Goal: Task Accomplishment & Management: Use online tool/utility

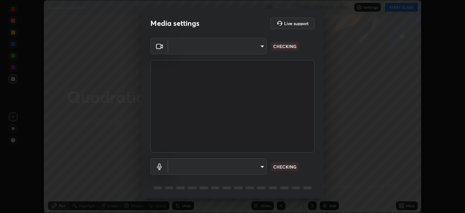
scroll to position [213, 465]
click at [261, 165] on body "Erase all Quadratic Equation Recording CLASS STARTS IN 3 MINS Settings START CL…" at bounding box center [232, 106] width 465 height 213
type input "ffb915138f5094fbba49c7dcbdc0b3377f3315ea980a35094b33733fc21d282d"
type input "communications"
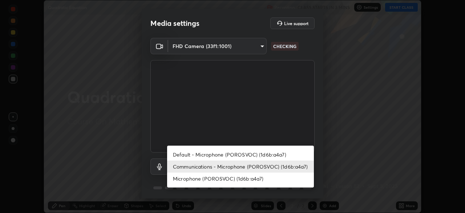
click at [287, 165] on li "Communications - Microphone (POROSVOC) (1d6b:a4a7)" at bounding box center [240, 166] width 147 height 12
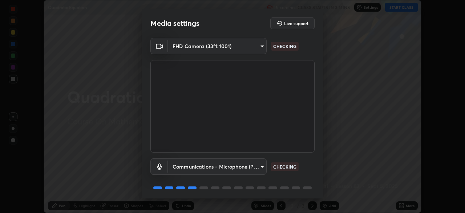
scroll to position [26, 0]
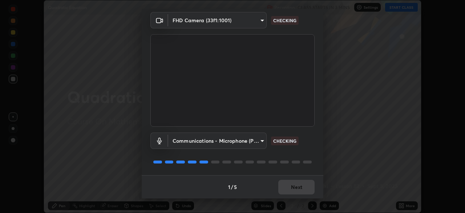
click at [310, 161] on div at bounding box center [307, 161] width 9 height 3
click at [311, 163] on div at bounding box center [233, 161] width 164 height 9
click at [310, 167] on div "Communications - Microphone (POROSVOC) (1d6b:a4a7) communications CHECKING" at bounding box center [233, 151] width 164 height 48
click at [306, 168] on div "Communications - Microphone (POROSVOC) (1d6b:a4a7) communications CHECKING" at bounding box center [233, 151] width 164 height 48
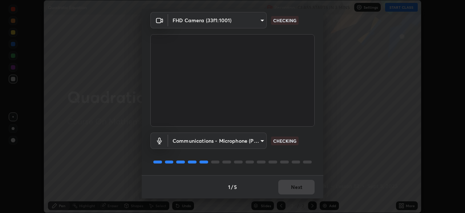
click at [302, 175] on div "1 / 5 Next" at bounding box center [233, 186] width 182 height 23
click at [302, 174] on div "Communications - Microphone (POROSVOC) (1d6b:a4a7) communications CHECKING" at bounding box center [233, 151] width 164 height 48
click at [302, 164] on div at bounding box center [233, 161] width 164 height 9
click at [305, 163] on div at bounding box center [307, 161] width 9 height 3
click at [305, 164] on div at bounding box center [233, 161] width 164 height 9
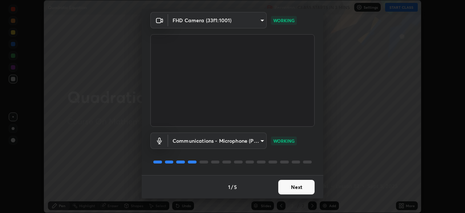
click at [299, 188] on button "Next" at bounding box center [296, 187] width 36 height 15
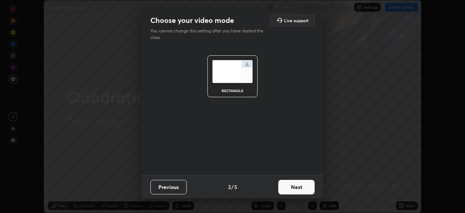
scroll to position [0, 0]
click at [301, 188] on button "Next" at bounding box center [296, 187] width 36 height 15
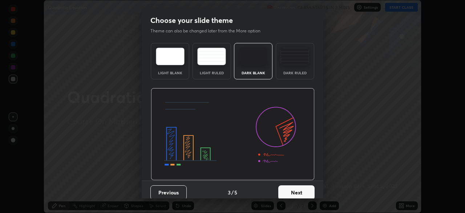
click at [304, 188] on button "Next" at bounding box center [296, 192] width 36 height 15
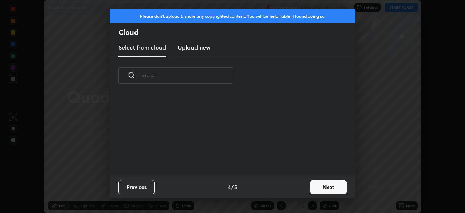
click at [324, 188] on button "Next" at bounding box center [328, 187] width 36 height 15
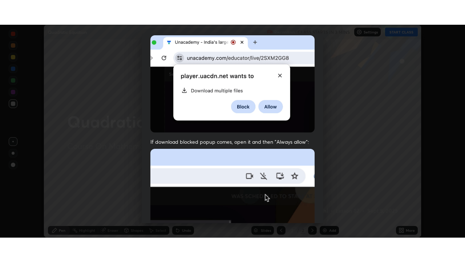
scroll to position [174, 0]
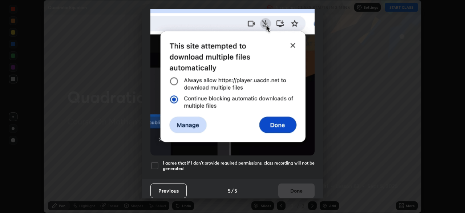
click at [155, 161] on div at bounding box center [155, 165] width 9 height 9
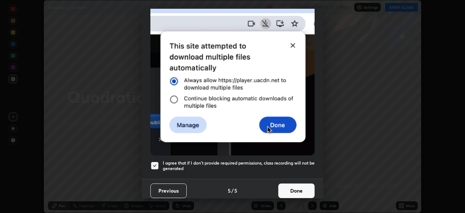
click at [290, 188] on button "Done" at bounding box center [296, 190] width 36 height 15
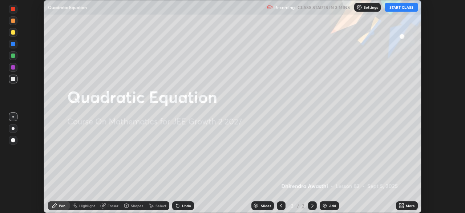
click at [397, 8] on button "START CLASS" at bounding box center [401, 7] width 33 height 9
click at [401, 203] on icon at bounding box center [401, 204] width 2 height 2
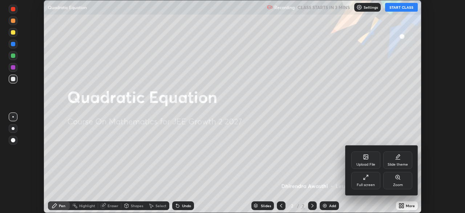
click at [368, 183] on div "Full screen" at bounding box center [366, 185] width 18 height 4
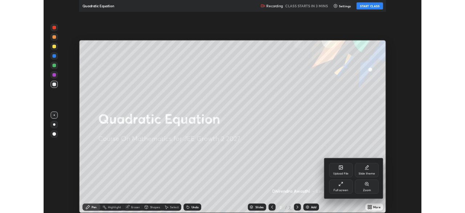
scroll to position [262, 465]
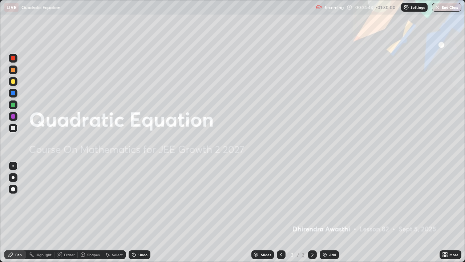
click at [330, 212] on div "Add" at bounding box center [332, 255] width 7 height 4
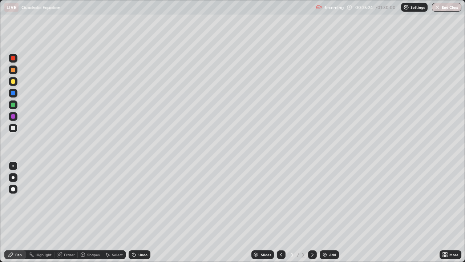
click at [139, 212] on div "Undo" at bounding box center [143, 255] width 9 height 4
click at [140, 212] on div "Undo" at bounding box center [140, 254] width 22 height 9
click at [139, 212] on div "Undo" at bounding box center [143, 255] width 9 height 4
click at [141, 212] on div "Undo" at bounding box center [143, 255] width 9 height 4
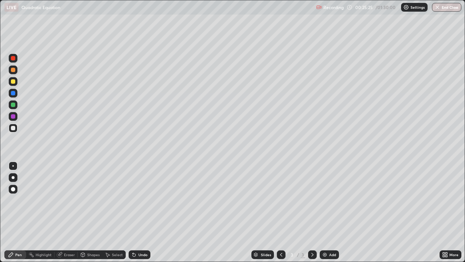
click at [140, 212] on div "Undo" at bounding box center [143, 255] width 9 height 4
click at [141, 212] on div "Undo" at bounding box center [143, 255] width 9 height 4
click at [140, 212] on div "Undo" at bounding box center [140, 254] width 22 height 9
click at [139, 212] on div "Undo" at bounding box center [140, 254] width 22 height 9
click at [139, 212] on div "Undo" at bounding box center [143, 255] width 9 height 4
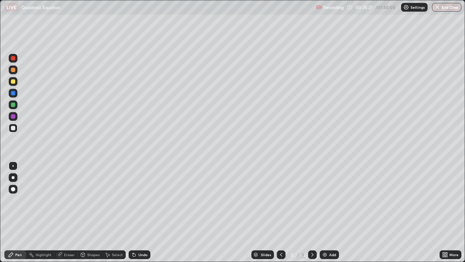
click at [138, 212] on div "Undo" at bounding box center [140, 254] width 22 height 9
click at [136, 212] on div "Undo" at bounding box center [140, 254] width 22 height 9
click at [139, 212] on div "Undo" at bounding box center [140, 254] width 22 height 9
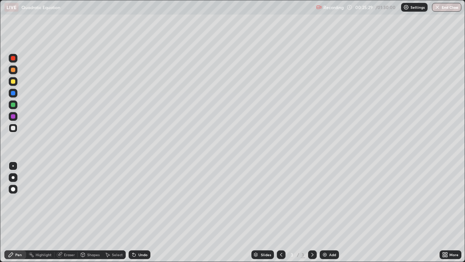
click at [139, 212] on div "Undo" at bounding box center [140, 254] width 22 height 9
click at [133, 212] on icon at bounding box center [133, 253] width 1 height 1
click at [136, 212] on icon at bounding box center [134, 255] width 6 height 6
click at [139, 212] on div "Undo" at bounding box center [143, 255] width 9 height 4
click at [143, 212] on div "Undo" at bounding box center [143, 255] width 9 height 4
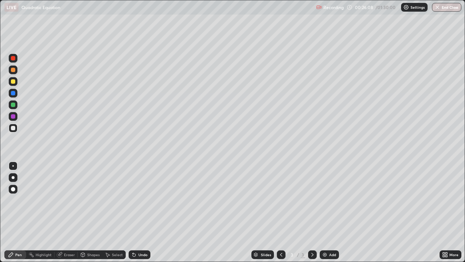
click at [148, 212] on div "Undo" at bounding box center [140, 254] width 22 height 9
click at [141, 212] on div "Undo" at bounding box center [143, 255] width 9 height 4
click at [63, 212] on div "Eraser" at bounding box center [66, 254] width 23 height 9
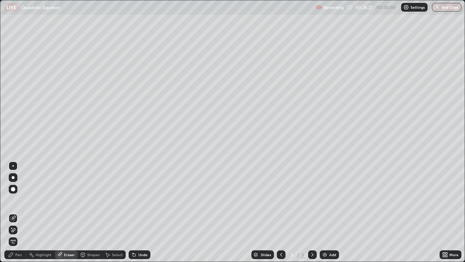
click at [20, 212] on div "Pen" at bounding box center [18, 255] width 7 height 4
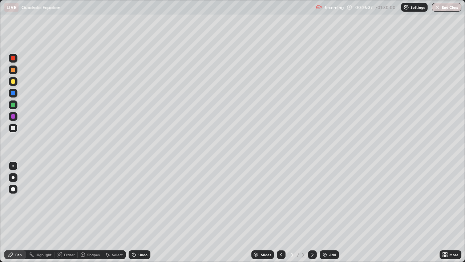
click at [13, 189] on div at bounding box center [13, 189] width 4 height 4
click at [66, 212] on div "Eraser" at bounding box center [69, 255] width 11 height 4
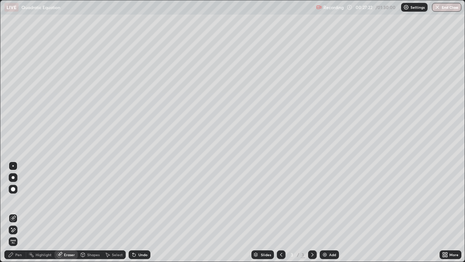
click at [16, 212] on div "Pen" at bounding box center [15, 254] width 22 height 9
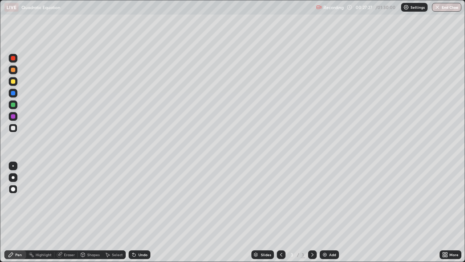
click at [72, 212] on div "Eraser" at bounding box center [69, 255] width 11 height 4
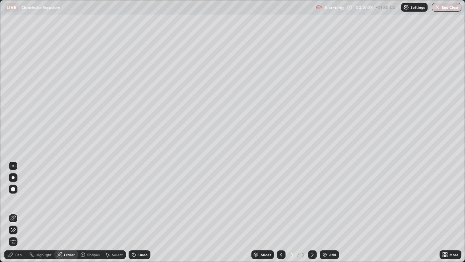
click at [140, 212] on div "Undo" at bounding box center [143, 255] width 9 height 4
click at [11, 212] on icon at bounding box center [11, 254] width 4 height 4
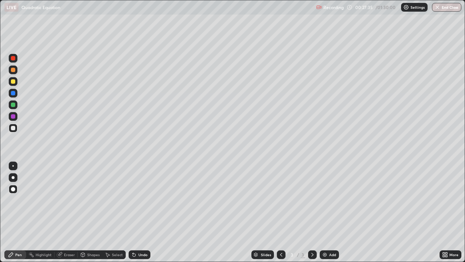
click at [14, 168] on div at bounding box center [13, 165] width 9 height 9
click at [93, 212] on div "Shapes" at bounding box center [93, 255] width 12 height 4
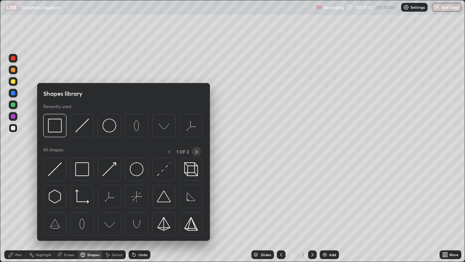
click at [197, 150] on icon at bounding box center [197, 152] width 6 height 6
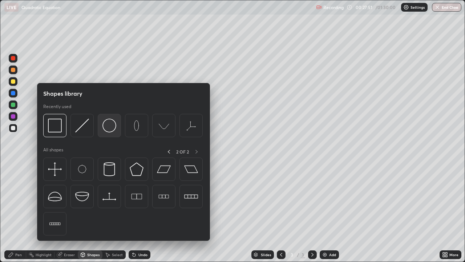
click at [111, 127] on img at bounding box center [110, 126] width 14 height 14
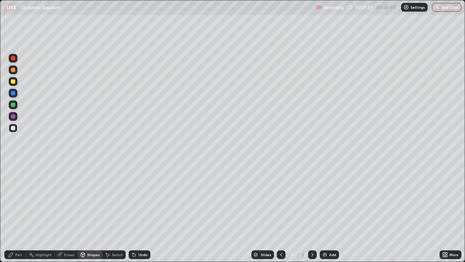
click at [137, 212] on div "Undo" at bounding box center [140, 254] width 22 height 9
click at [136, 212] on icon at bounding box center [134, 255] width 6 height 6
click at [133, 212] on icon at bounding box center [134, 254] width 3 height 3
click at [137, 212] on div "Undo" at bounding box center [140, 254] width 22 height 9
click at [14, 212] on icon at bounding box center [11, 255] width 6 height 6
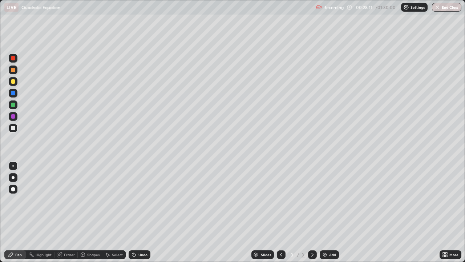
click at [280, 212] on icon at bounding box center [281, 255] width 2 height 4
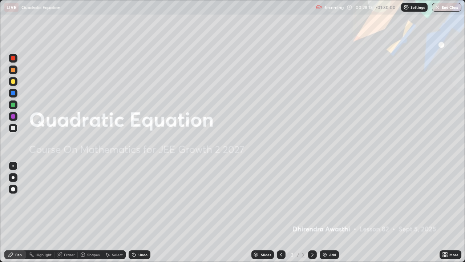
click at [311, 212] on icon at bounding box center [313, 255] width 6 height 6
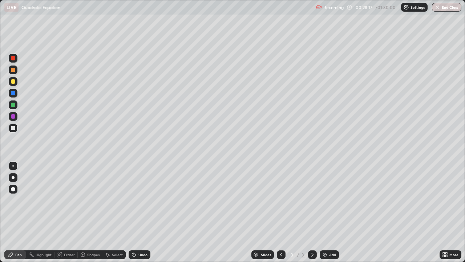
click at [139, 212] on div "Undo" at bounding box center [143, 255] width 9 height 4
click at [137, 212] on div "Undo" at bounding box center [140, 254] width 22 height 9
click at [64, 212] on div "Eraser" at bounding box center [69, 255] width 11 height 4
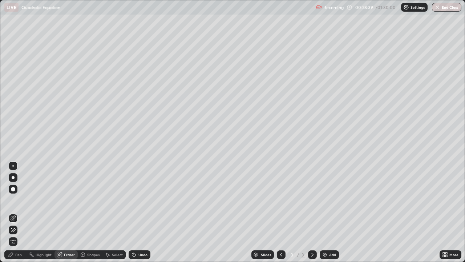
click at [13, 212] on icon at bounding box center [11, 255] width 6 height 6
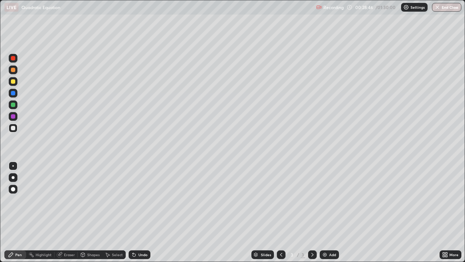
click at [25, 212] on div "Pen" at bounding box center [15, 254] width 22 height 9
click at [67, 212] on div "Eraser" at bounding box center [69, 255] width 11 height 4
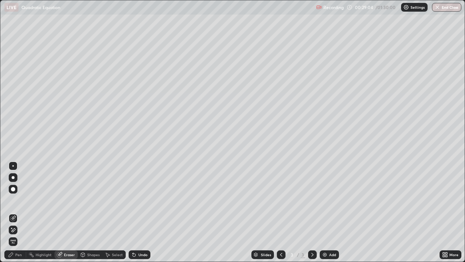
click at [13, 189] on div at bounding box center [13, 189] width 4 height 4
click at [20, 212] on div "Pen" at bounding box center [18, 255] width 7 height 4
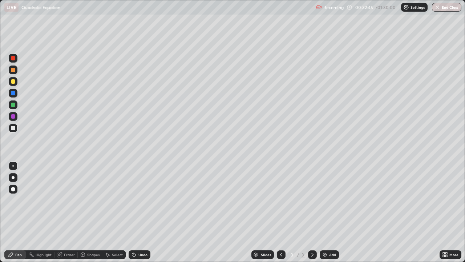
click at [135, 212] on div "Undo" at bounding box center [140, 254] width 22 height 9
click at [138, 212] on div "Undo" at bounding box center [140, 254] width 22 height 9
click at [12, 93] on div at bounding box center [13, 93] width 4 height 4
click at [13, 93] on div at bounding box center [13, 93] width 4 height 4
click at [13, 189] on div at bounding box center [13, 189] width 4 height 4
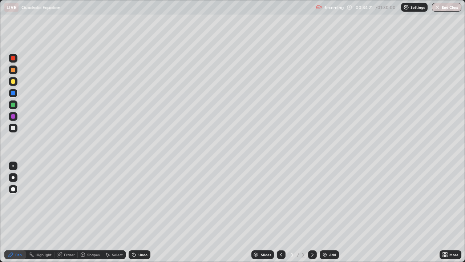
click at [65, 212] on div "Eraser" at bounding box center [69, 255] width 11 height 4
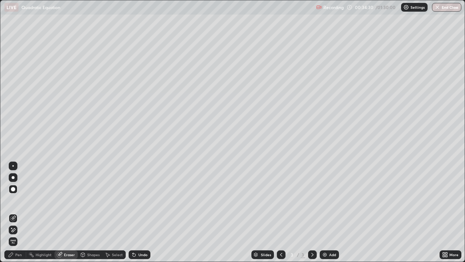
click at [16, 212] on div "Pen" at bounding box center [18, 255] width 7 height 4
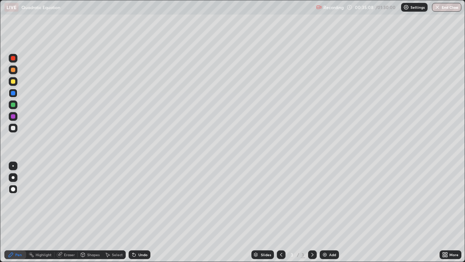
click at [13, 80] on div at bounding box center [13, 81] width 4 height 4
click at [89, 212] on div "Shapes" at bounding box center [93, 255] width 12 height 4
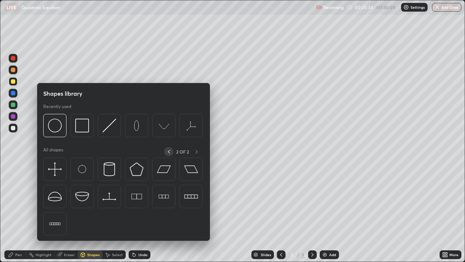
click at [169, 151] on icon at bounding box center [169, 152] width 2 height 4
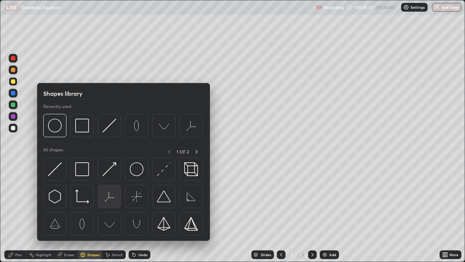
click at [113, 190] on img at bounding box center [110, 196] width 14 height 14
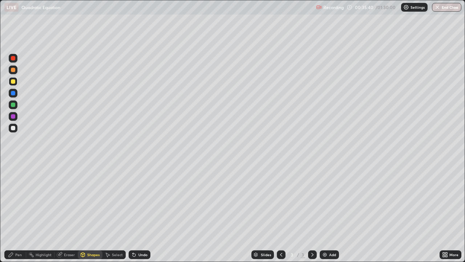
click at [87, 212] on div "Shapes" at bounding box center [93, 255] width 12 height 4
click at [88, 212] on div "Shapes" at bounding box center [93, 255] width 12 height 4
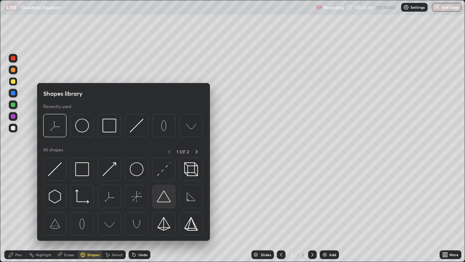
click at [163, 196] on img at bounding box center [164, 196] width 14 height 14
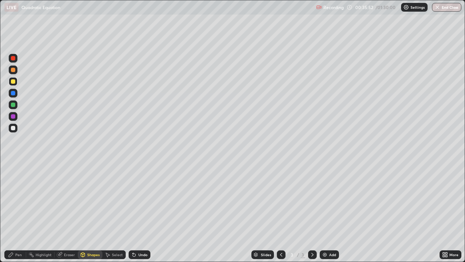
click at [112, 212] on div "Select" at bounding box center [117, 255] width 11 height 4
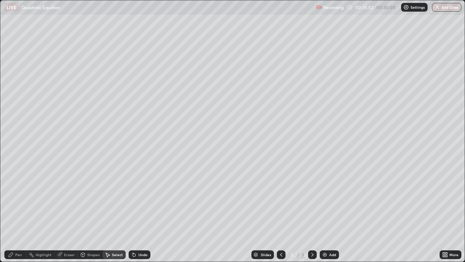
click at [139, 212] on div "Undo" at bounding box center [143, 255] width 9 height 4
click at [136, 212] on div "Undo" at bounding box center [140, 254] width 22 height 9
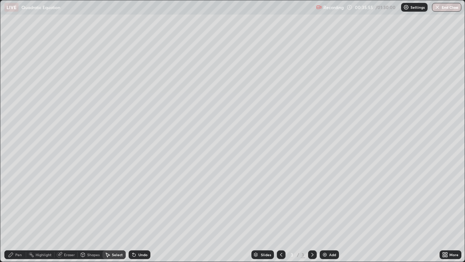
click at [136, 212] on div "Undo" at bounding box center [140, 254] width 22 height 9
click at [21, 212] on div "Pen" at bounding box center [15, 254] width 22 height 9
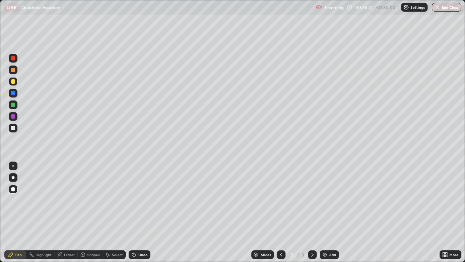
click at [71, 212] on div "Eraser" at bounding box center [69, 255] width 11 height 4
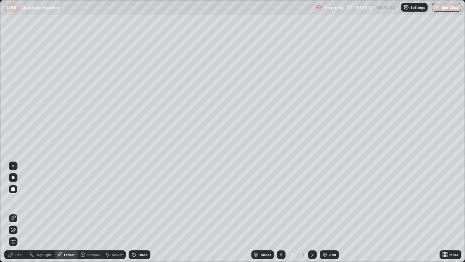
click at [18, 212] on div "Pen" at bounding box center [18, 255] width 7 height 4
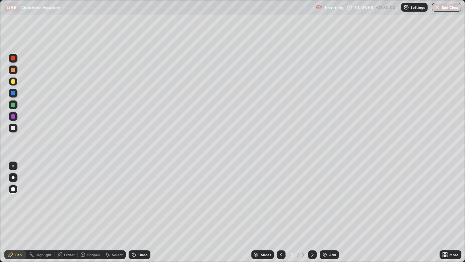
click at [13, 93] on div at bounding box center [13, 93] width 4 height 4
click at [12, 93] on div at bounding box center [13, 93] width 4 height 4
click at [66, 212] on div "Eraser" at bounding box center [69, 255] width 11 height 4
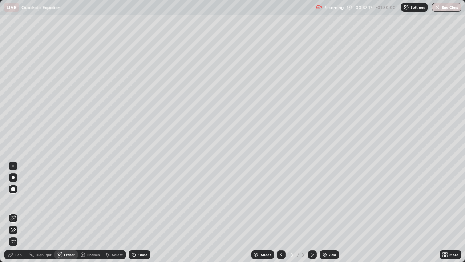
click at [22, 212] on div "Pen" at bounding box center [15, 254] width 22 height 9
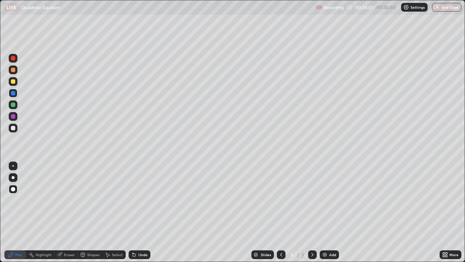
click at [65, 212] on div "Eraser" at bounding box center [69, 255] width 11 height 4
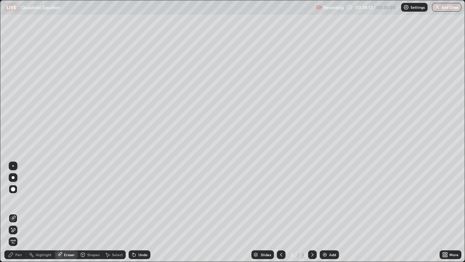
click at [16, 212] on div "Pen" at bounding box center [15, 254] width 22 height 9
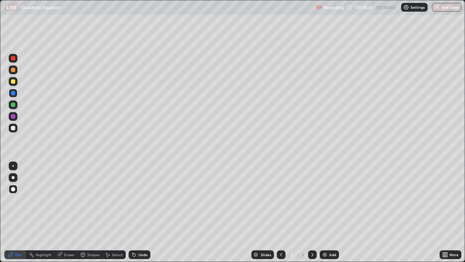
click at [13, 71] on div at bounding box center [13, 70] width 4 height 4
click at [14, 71] on div at bounding box center [13, 70] width 4 height 4
click at [40, 212] on div "Highlight" at bounding box center [44, 255] width 16 height 4
click at [15, 212] on div "Pen" at bounding box center [15, 254] width 22 height 9
click at [13, 81] on div at bounding box center [13, 81] width 4 height 4
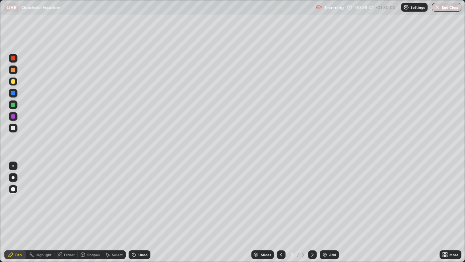
click at [13, 72] on div at bounding box center [13, 70] width 4 height 4
click at [137, 212] on div "Undo" at bounding box center [140, 254] width 22 height 9
click at [63, 212] on div "Eraser" at bounding box center [66, 254] width 23 height 9
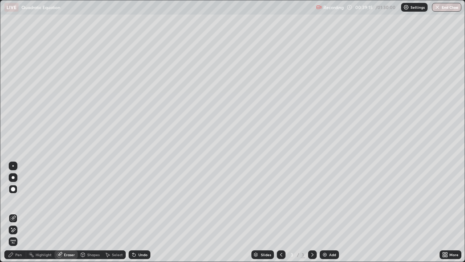
click at [16, 212] on div "Pen" at bounding box center [18, 255] width 7 height 4
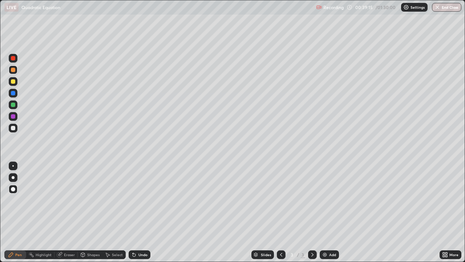
click at [13, 125] on div at bounding box center [13, 128] width 9 height 9
click at [14, 94] on div at bounding box center [13, 93] width 4 height 4
click at [14, 96] on div at bounding box center [13, 93] width 9 height 9
click at [13, 81] on div at bounding box center [13, 81] width 4 height 4
click at [15, 80] on div at bounding box center [13, 81] width 4 height 4
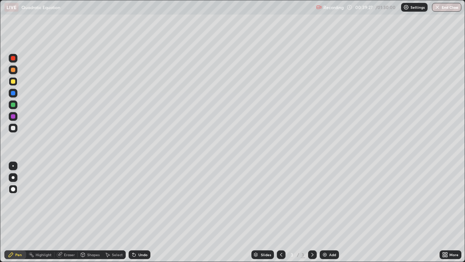
click at [13, 80] on div at bounding box center [13, 81] width 4 height 4
click at [13, 69] on div at bounding box center [13, 70] width 4 height 4
click at [139, 212] on div "Undo" at bounding box center [143, 255] width 9 height 4
click at [37, 212] on div "Highlight" at bounding box center [44, 255] width 16 height 4
click at [61, 212] on icon at bounding box center [60, 254] width 4 height 4
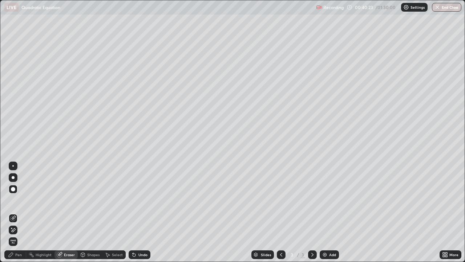
click at [21, 212] on div "Pen" at bounding box center [18, 255] width 7 height 4
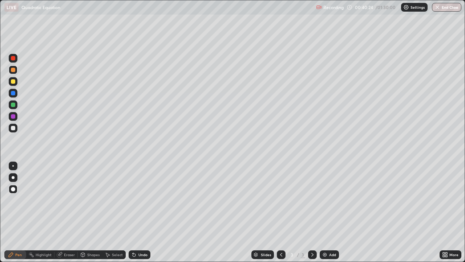
click at [16, 81] on div at bounding box center [13, 81] width 9 height 9
click at [14, 71] on div at bounding box center [13, 70] width 4 height 4
click at [16, 81] on div at bounding box center [13, 81] width 9 height 9
click at [12, 71] on div at bounding box center [13, 70] width 4 height 4
click at [68, 212] on div "Eraser" at bounding box center [69, 255] width 11 height 4
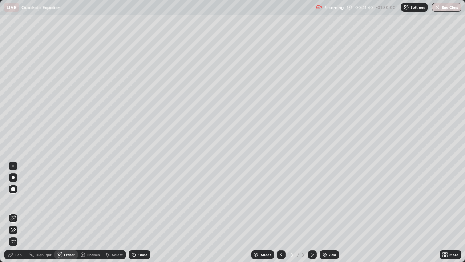
click at [16, 212] on div "Pen" at bounding box center [18, 255] width 7 height 4
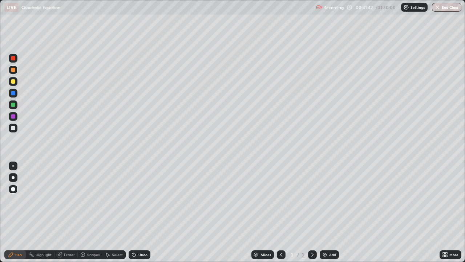
click at [16, 81] on div at bounding box center [13, 81] width 9 height 9
click at [15, 69] on div at bounding box center [13, 70] width 4 height 4
click at [115, 212] on div "Select" at bounding box center [117, 255] width 11 height 4
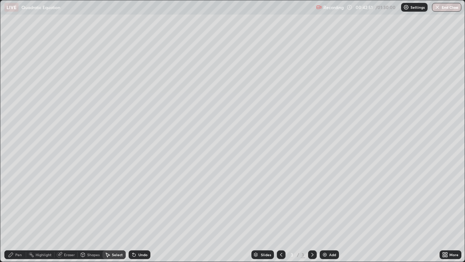
click at [17, 212] on div "Pen" at bounding box center [18, 255] width 7 height 4
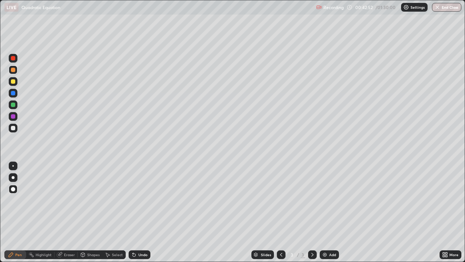
click at [13, 95] on div at bounding box center [13, 93] width 4 height 4
click at [114, 212] on div "Select" at bounding box center [117, 255] width 11 height 4
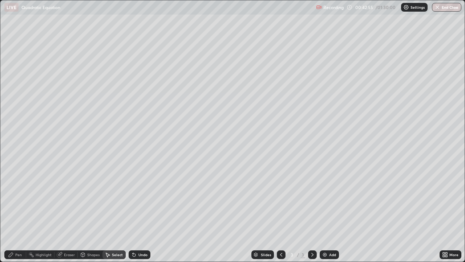
click at [115, 212] on div "Select" at bounding box center [117, 255] width 11 height 4
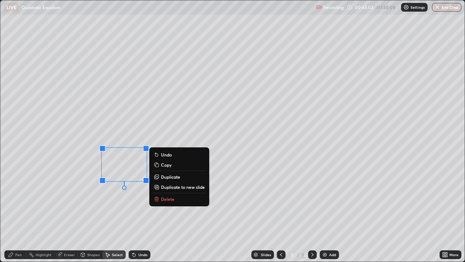
click at [127, 114] on div "0 ° Undo Copy Duplicate Duplicate to new slide Delete" at bounding box center [232, 130] width 465 height 261
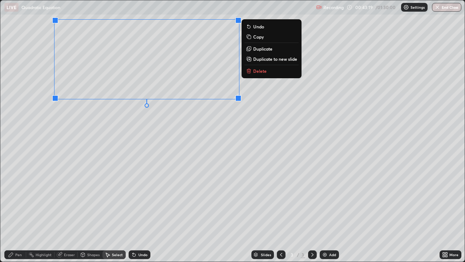
click at [200, 107] on div "0 ° Undo Copy Duplicate Duplicate to new slide Delete" at bounding box center [232, 130] width 465 height 261
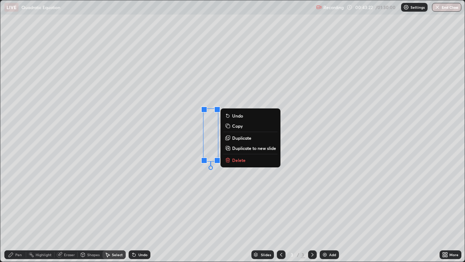
click at [190, 152] on div "0 ° Undo Copy Duplicate Duplicate to new slide Delete" at bounding box center [232, 130] width 465 height 261
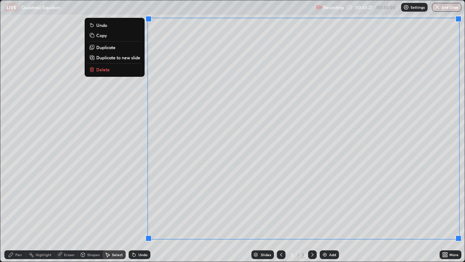
click at [265, 79] on div "0 ° Undo Copy Duplicate Duplicate to new slide Delete" at bounding box center [232, 130] width 465 height 261
click at [142, 74] on button "Delete" at bounding box center [115, 69] width 54 height 9
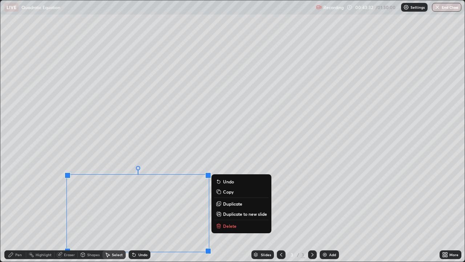
click at [133, 212] on icon at bounding box center [134, 254] width 3 height 3
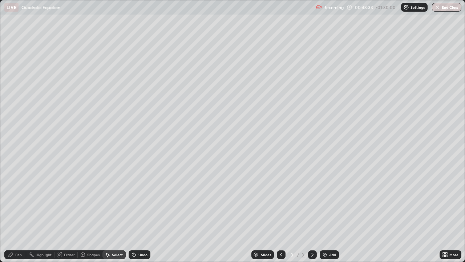
click at [136, 212] on icon at bounding box center [134, 255] width 6 height 6
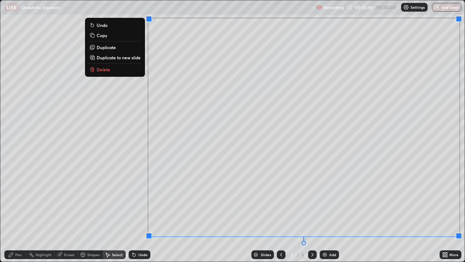
click at [136, 212] on icon at bounding box center [134, 255] width 6 height 6
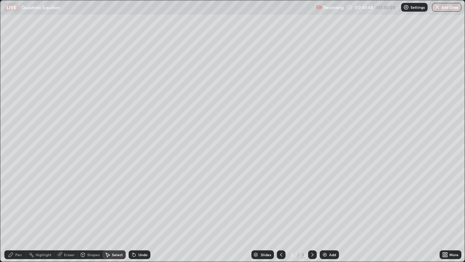
click at [145, 212] on div "Undo" at bounding box center [143, 255] width 9 height 4
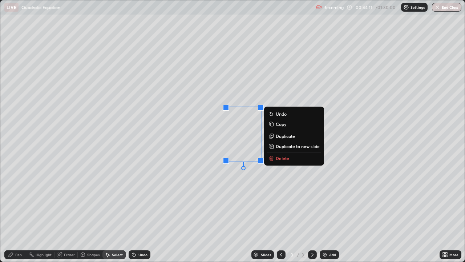
click at [183, 96] on div "0 ° Undo Copy Duplicate Duplicate to new slide Delete" at bounding box center [232, 130] width 465 height 261
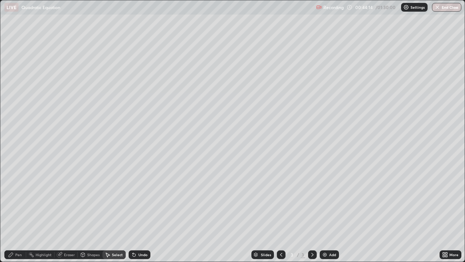
click at [111, 212] on div "Select" at bounding box center [114, 254] width 23 height 9
click at [226, 138] on div "0 ° Undo Copy Duplicate Duplicate to new slide Delete" at bounding box center [232, 130] width 465 height 261
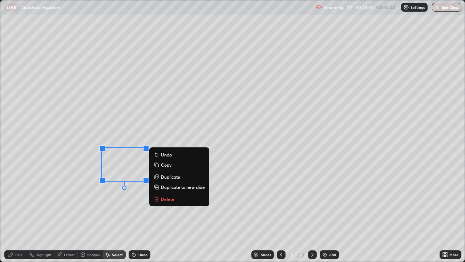
click at [148, 129] on div "0 ° Undo Copy Duplicate Duplicate to new slide Delete" at bounding box center [232, 130] width 465 height 261
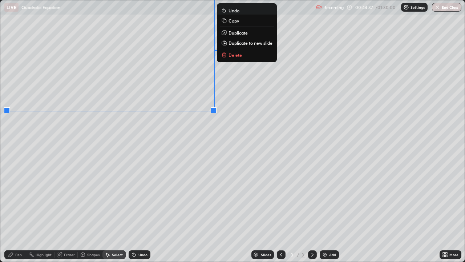
click at [173, 84] on div "0 ° Undo Copy Duplicate Duplicate to new slide Delete" at bounding box center [232, 130] width 465 height 261
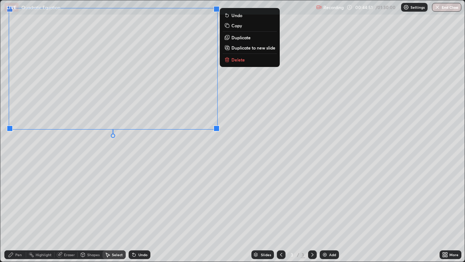
click at [166, 181] on div "0 ° Undo Copy Duplicate Duplicate to new slide Delete" at bounding box center [232, 130] width 465 height 261
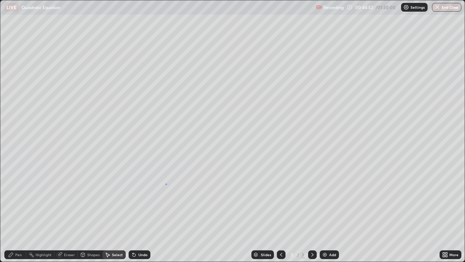
click at [166, 183] on div "0 ° Undo Copy Duplicate Duplicate to new slide Delete" at bounding box center [232, 130] width 465 height 261
click at [285, 136] on div "0 ° Undo Copy Duplicate Duplicate to new slide Delete" at bounding box center [232, 130] width 465 height 261
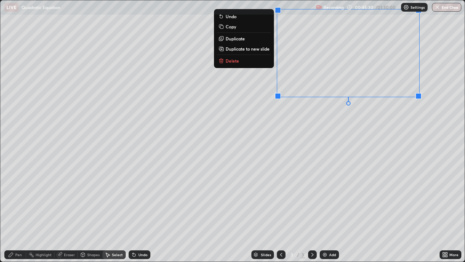
click at [65, 212] on div "Eraser" at bounding box center [69, 255] width 11 height 4
click at [66, 212] on div "Eraser" at bounding box center [69, 255] width 11 height 4
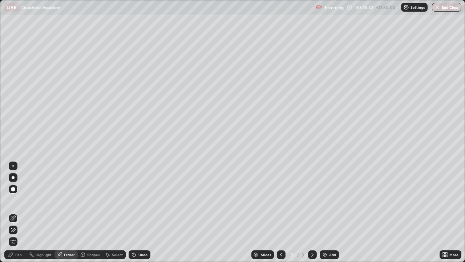
click at [65, 212] on div "Eraser" at bounding box center [69, 255] width 11 height 4
click at [16, 212] on icon at bounding box center [13, 218] width 6 height 6
click at [17, 212] on div "Pen" at bounding box center [18, 255] width 7 height 4
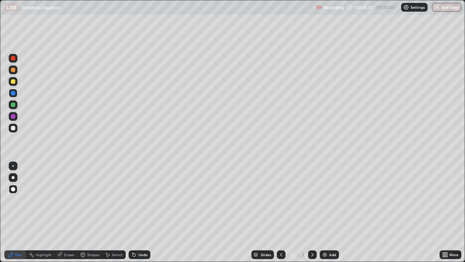
click at [13, 93] on div at bounding box center [13, 93] width 4 height 4
click at [139, 212] on div "Undo" at bounding box center [143, 255] width 9 height 4
click at [136, 212] on icon at bounding box center [134, 255] width 6 height 6
click at [135, 212] on icon at bounding box center [134, 255] width 6 height 6
click at [137, 212] on div "Undo" at bounding box center [140, 254] width 22 height 9
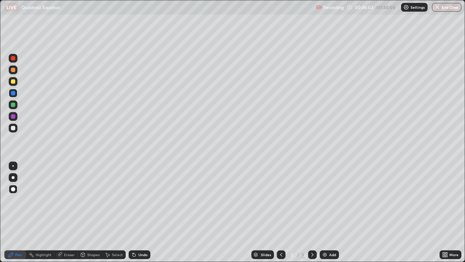
click at [137, 212] on div "Undo" at bounding box center [140, 254] width 22 height 9
click at [133, 212] on icon at bounding box center [134, 254] width 3 height 3
click at [139, 212] on div "Undo" at bounding box center [143, 255] width 9 height 4
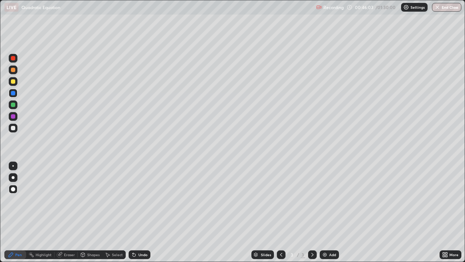
click at [140, 212] on div "Undo" at bounding box center [143, 255] width 9 height 4
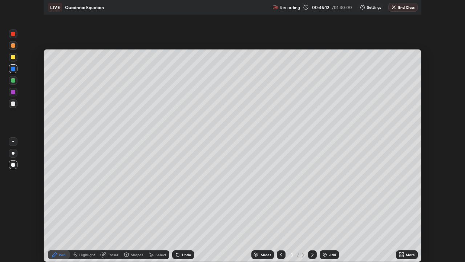
scroll to position [36144, 35891]
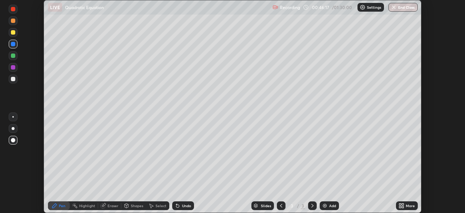
click at [400, 204] on icon at bounding box center [401, 204] width 2 height 2
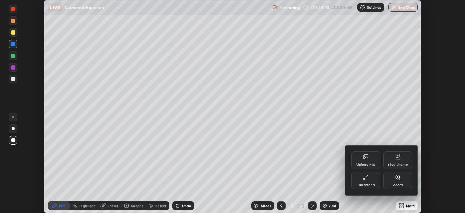
click at [372, 183] on div "Full screen" at bounding box center [366, 185] width 18 height 4
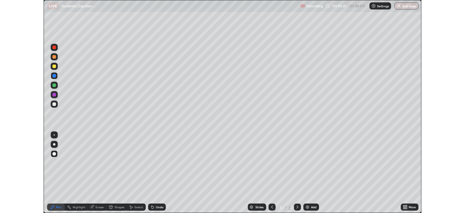
scroll to position [262, 465]
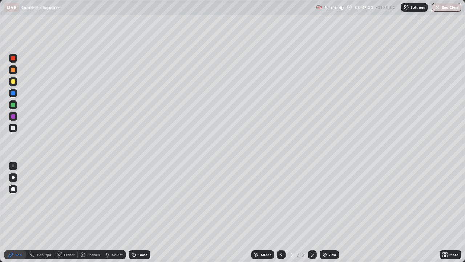
click at [95, 212] on div "Shapes" at bounding box center [93, 255] width 12 height 4
click at [109, 212] on icon at bounding box center [108, 255] width 6 height 6
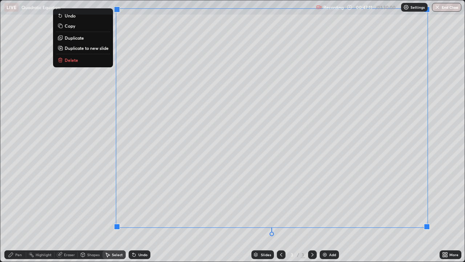
click at [265, 203] on div "0 ° Undo Copy Duplicate Duplicate to new slide Delete" at bounding box center [232, 130] width 465 height 261
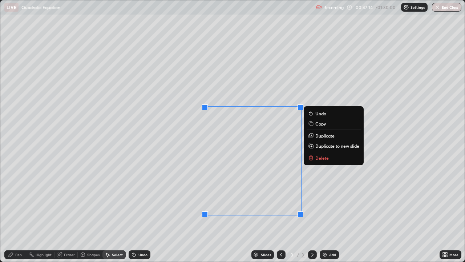
click at [117, 212] on div "Select" at bounding box center [117, 255] width 11 height 4
click at [216, 160] on div "0 ° Undo Copy Duplicate Duplicate to new slide Delete" at bounding box center [232, 130] width 465 height 261
click at [212, 163] on div "0 ° Undo Copy Duplicate Duplicate to new slide Delete" at bounding box center [232, 130] width 465 height 261
click at [211, 163] on div "0 ° Undo Copy Duplicate Duplicate to new slide Delete" at bounding box center [232, 130] width 465 height 261
click at [209, 167] on div "0 ° Undo Copy Duplicate Duplicate to new slide Delete" at bounding box center [232, 130] width 465 height 261
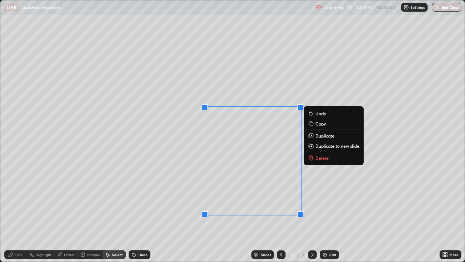
click at [208, 168] on div "0 ° Undo Copy Duplicate Duplicate to new slide Delete" at bounding box center [232, 130] width 465 height 261
click at [207, 169] on div "0 ° Undo Copy Duplicate Duplicate to new slide Delete" at bounding box center [232, 130] width 465 height 261
click at [206, 170] on div "0 ° Undo Copy Duplicate Duplicate to new slide Delete" at bounding box center [232, 130] width 465 height 261
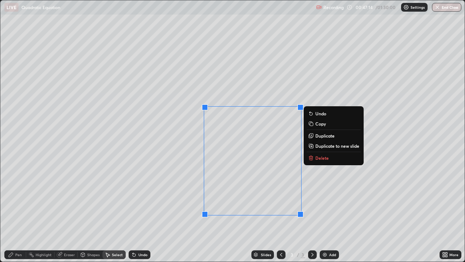
click at [206, 170] on div "0 ° Undo Copy Duplicate Duplicate to new slide Delete" at bounding box center [232, 130] width 465 height 261
click at [116, 212] on div "Select" at bounding box center [117, 255] width 11 height 4
click at [117, 212] on div "Select" at bounding box center [117, 255] width 11 height 4
click at [133, 212] on icon at bounding box center [134, 254] width 3 height 3
click at [137, 212] on div "Undo" at bounding box center [140, 254] width 22 height 9
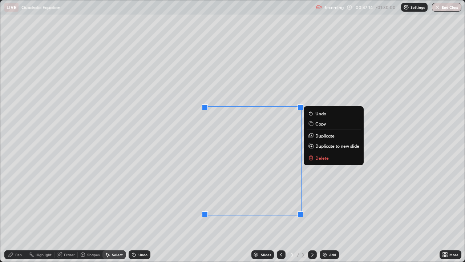
click at [140, 212] on div "Undo" at bounding box center [143, 255] width 9 height 4
click at [139, 212] on div "Undo" at bounding box center [143, 255] width 9 height 4
click at [136, 212] on div "Undo" at bounding box center [140, 254] width 22 height 9
click at [238, 54] on div "0 ° Undo Copy Duplicate Duplicate to new slide Delete" at bounding box center [232, 130] width 465 height 261
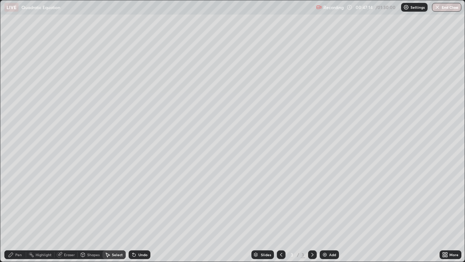
click at [449, 212] on div "More" at bounding box center [451, 254] width 22 height 9
click at [242, 195] on div "0 ° Undo Copy Duplicate Duplicate to new slide Delete" at bounding box center [232, 130] width 465 height 261
click at [227, 212] on div "0 ° Undo Copy Duplicate Duplicate to new slide Delete" at bounding box center [232, 130] width 465 height 261
click at [218, 210] on div "0 ° Undo Copy Duplicate Duplicate to new slide Delete" at bounding box center [232, 130] width 465 height 261
click at [217, 212] on div "0 ° Undo Copy Duplicate Duplicate to new slide Delete" at bounding box center [232, 130] width 465 height 261
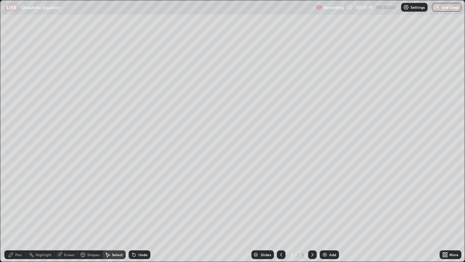
click at [216, 212] on div "0 ° Undo Copy Duplicate Duplicate to new slide Delete" at bounding box center [232, 130] width 465 height 261
click at [145, 212] on div "Undo" at bounding box center [143, 255] width 9 height 4
click at [141, 212] on div "Undo" at bounding box center [143, 255] width 9 height 4
click at [140, 212] on div "Undo" at bounding box center [143, 255] width 9 height 4
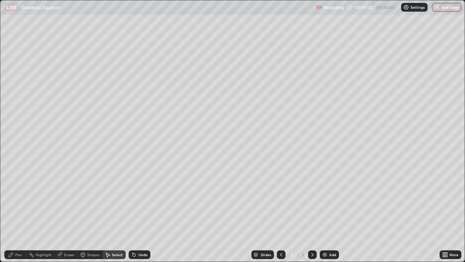
click at [140, 212] on div "Undo" at bounding box center [143, 255] width 9 height 4
click at [141, 212] on div "Undo" at bounding box center [143, 255] width 9 height 4
click at [142, 212] on div "Undo" at bounding box center [140, 254] width 22 height 9
click at [141, 212] on div "Undo" at bounding box center [143, 255] width 9 height 4
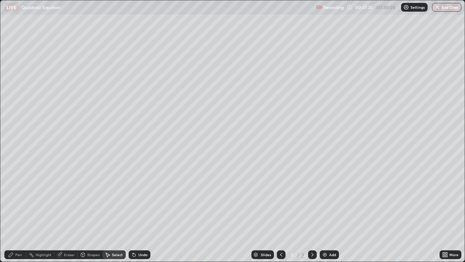
click at [141, 212] on div "Undo" at bounding box center [143, 255] width 9 height 4
click at [446, 212] on icon at bounding box center [447, 256] width 2 height 2
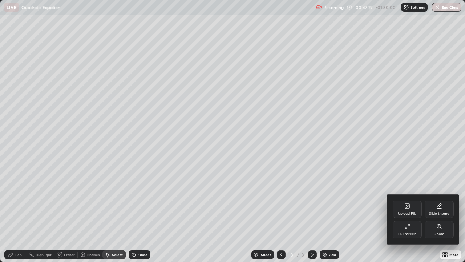
click at [66, 212] on div at bounding box center [232, 131] width 465 height 262
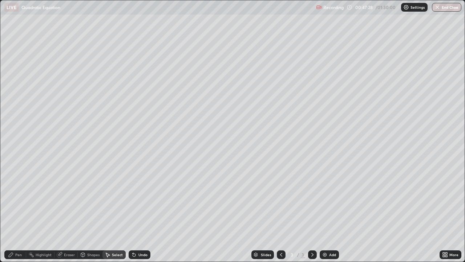
click at [65, 212] on div "Eraser" at bounding box center [69, 255] width 11 height 4
click at [453, 212] on div "More" at bounding box center [454, 255] width 9 height 4
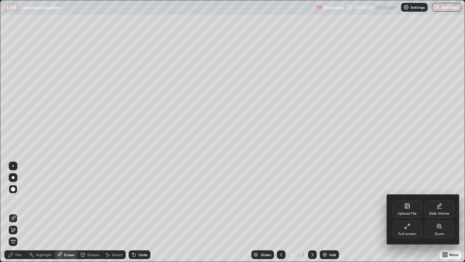
click at [16, 212] on div at bounding box center [232, 131] width 465 height 262
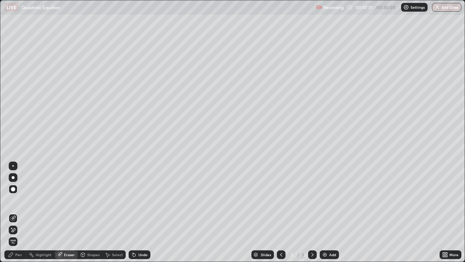
click at [15, 212] on div "Pen" at bounding box center [18, 255] width 7 height 4
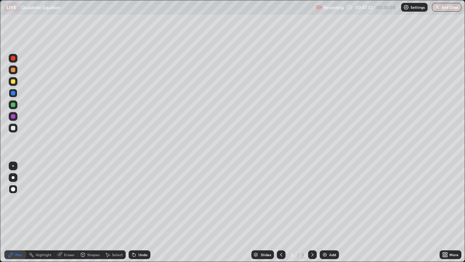
click at [452, 212] on div "More" at bounding box center [451, 254] width 22 height 9
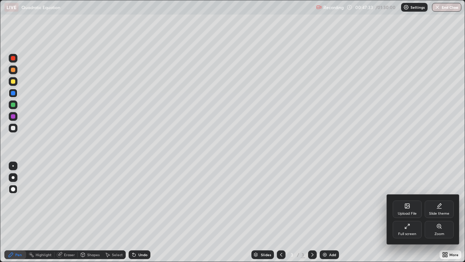
click at [404, 212] on div "Full screen" at bounding box center [407, 229] width 29 height 17
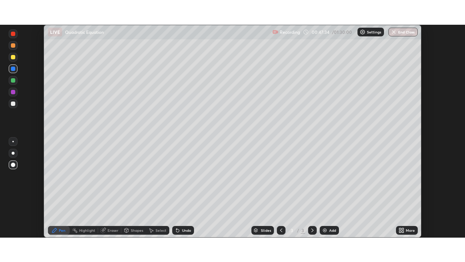
scroll to position [36144, 35891]
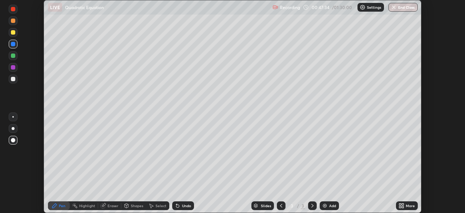
click at [453, 203] on div "Setting up your live class" at bounding box center [232, 106] width 465 height 213
click at [405, 205] on div "More" at bounding box center [407, 205] width 22 height 9
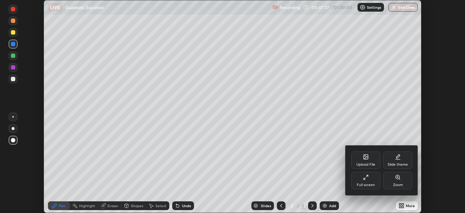
click at [364, 180] on div "Full screen" at bounding box center [366, 180] width 29 height 17
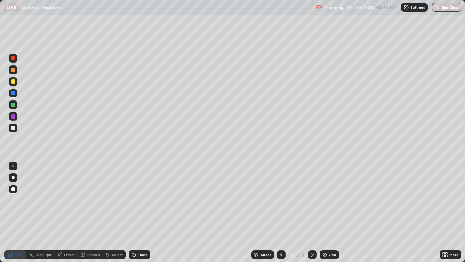
scroll to position [262, 465]
click at [133, 212] on icon at bounding box center [133, 253] width 1 height 1
click at [15, 118] on div at bounding box center [13, 116] width 4 height 4
click at [285, 212] on div at bounding box center [281, 254] width 9 height 15
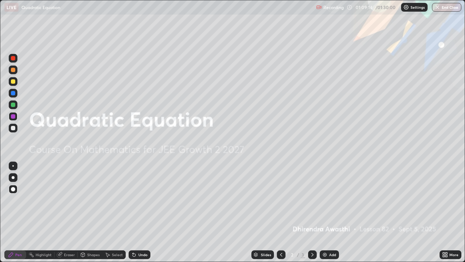
click at [448, 9] on button "End Class" at bounding box center [446, 7] width 29 height 9
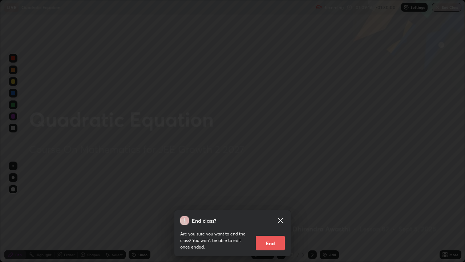
click at [277, 212] on button "End" at bounding box center [270, 243] width 29 height 15
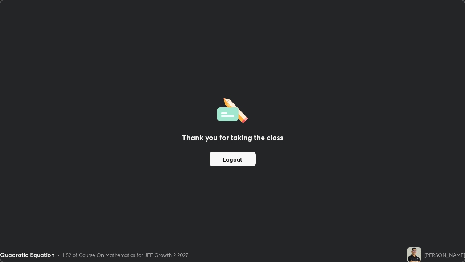
click at [245, 158] on button "Logout" at bounding box center [233, 159] width 46 height 15
